Goal: Navigation & Orientation: Find specific page/section

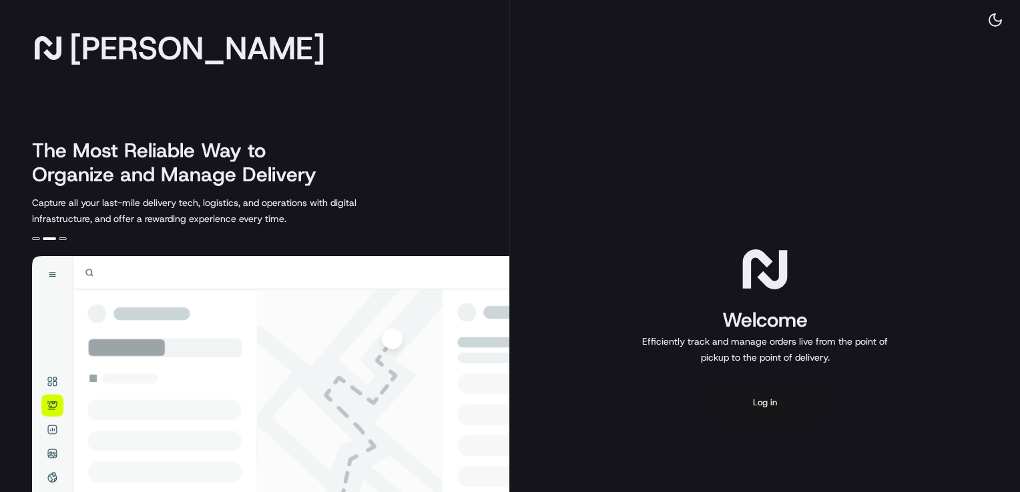
click at [794, 410] on button "Log in" at bounding box center [764, 403] width 107 height 32
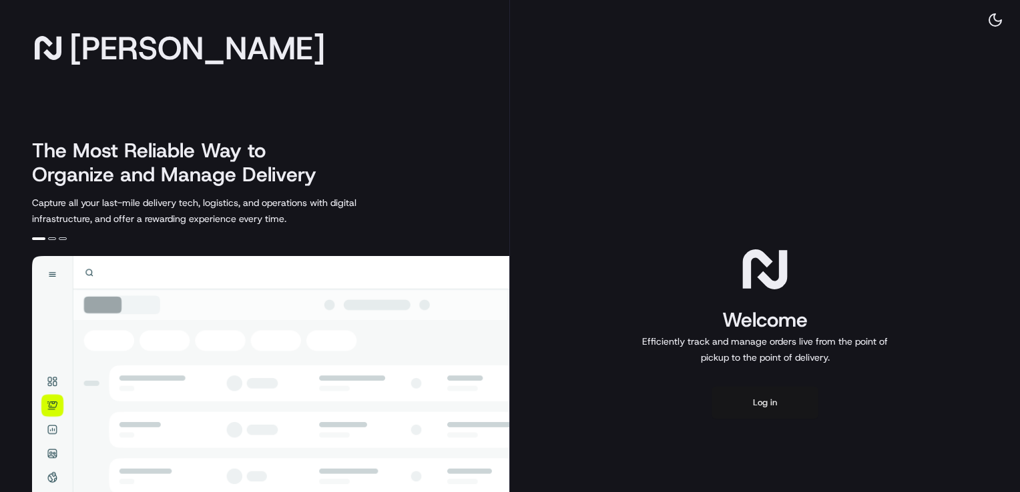
drag, startPoint x: 785, startPoint y: 399, endPoint x: 786, endPoint y: 391, distance: 8.0
click at [786, 391] on button "Log in" at bounding box center [764, 403] width 107 height 32
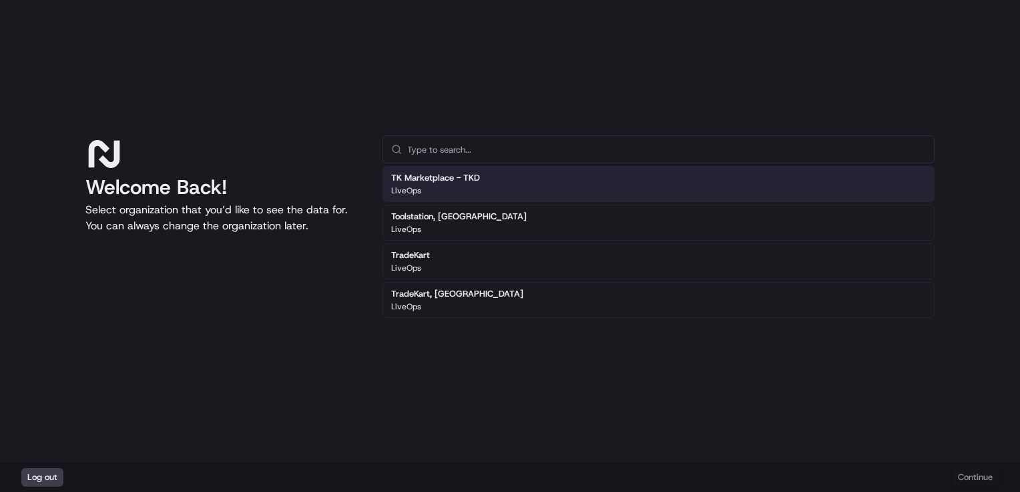
click at [529, 55] on div "Welcome Back! Select organization that you’d like to see the data for. You can …" at bounding box center [510, 231] width 1020 height 463
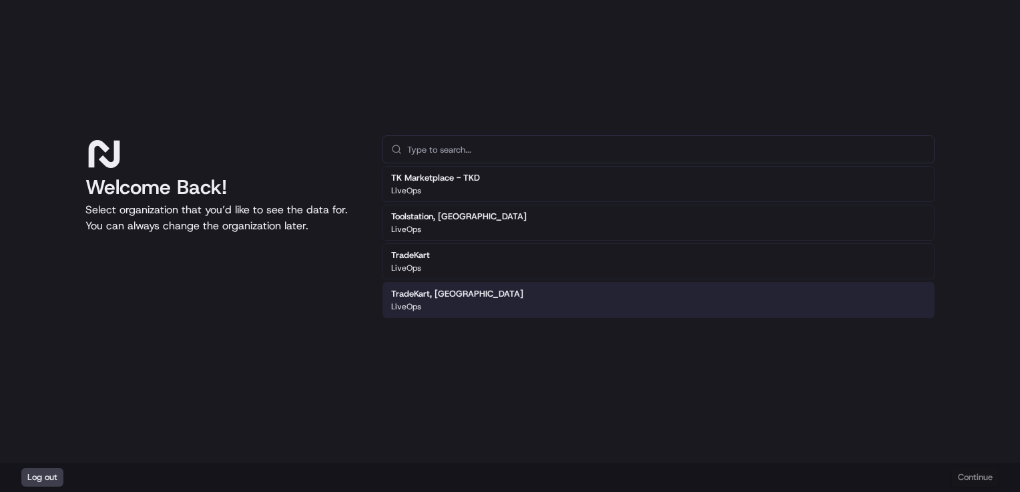
click at [513, 355] on div "TK Marketplace - TKD LiveOps Toolstation, UK LiveOps TradeKart LiveOps TradeKar…" at bounding box center [658, 288] width 552 height 250
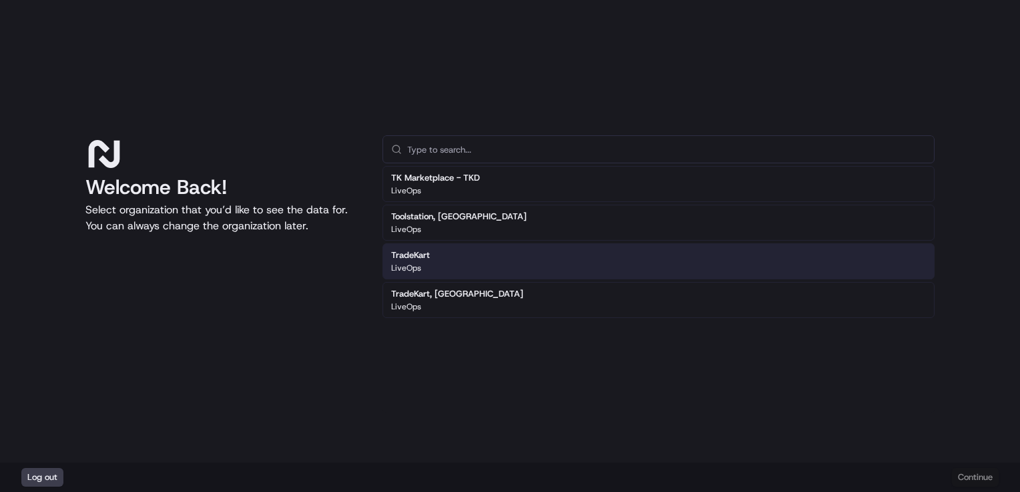
click at [474, 258] on div "TradeKart LiveOps" at bounding box center [658, 262] width 552 height 36
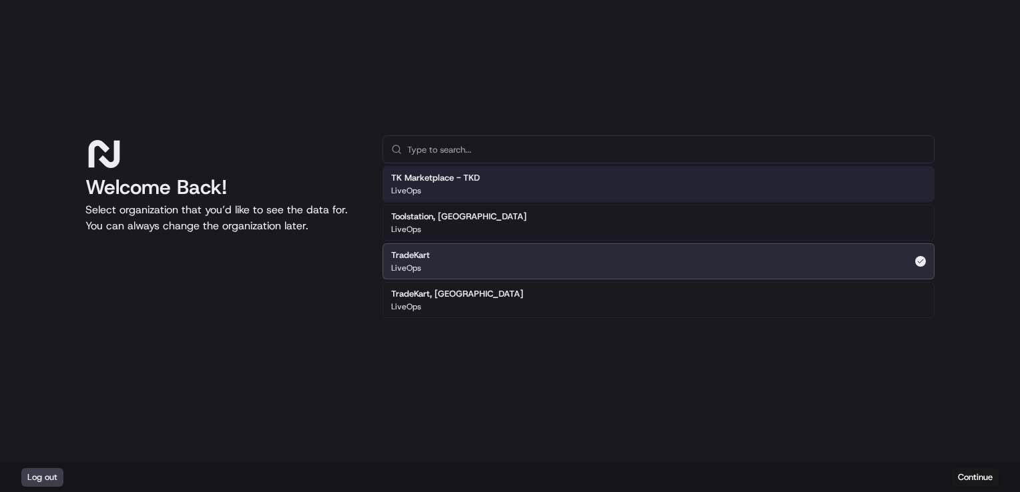
click at [545, 142] on input "text" at bounding box center [666, 149] width 519 height 27
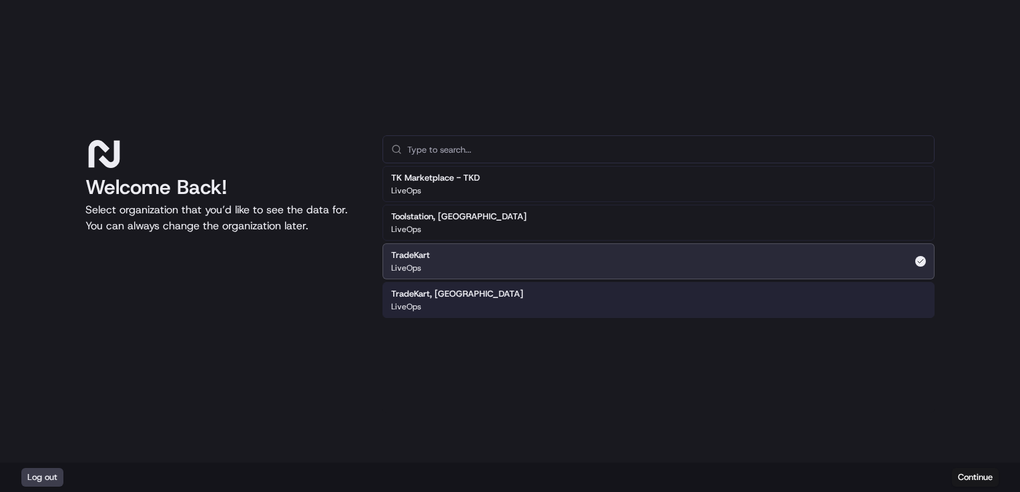
click at [475, 423] on div "Welcome Back! Select organization that you’d like to see the data for. You can …" at bounding box center [510, 231] width 1020 height 463
